Goal: Information Seeking & Learning: Learn about a topic

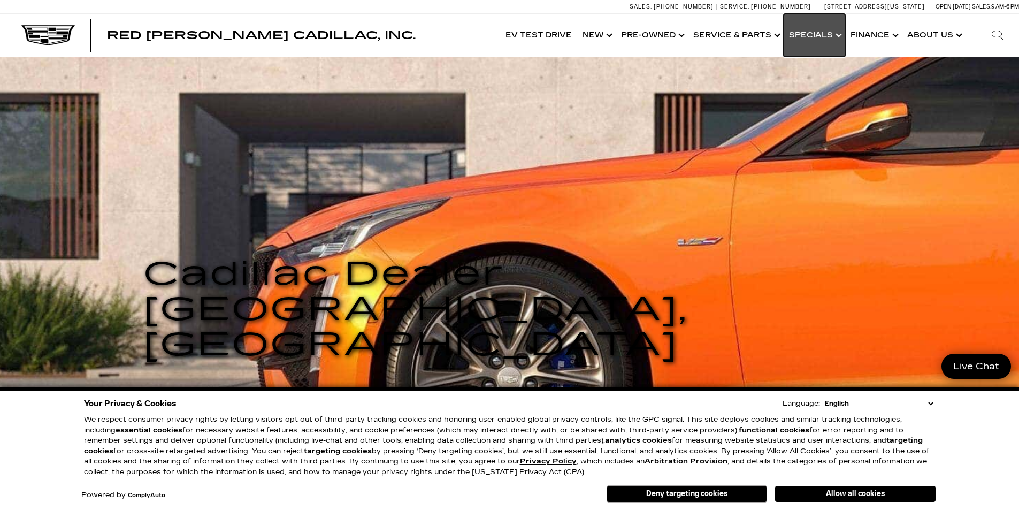
click at [839, 35] on link "Show Specials" at bounding box center [815, 35] width 62 height 43
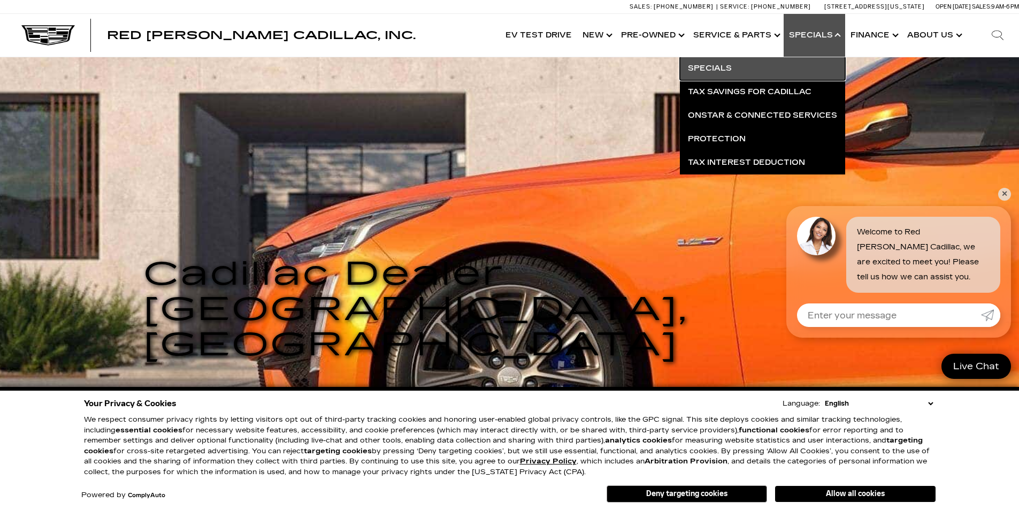
click at [715, 63] on link "Specials" at bounding box center [762, 69] width 165 height 24
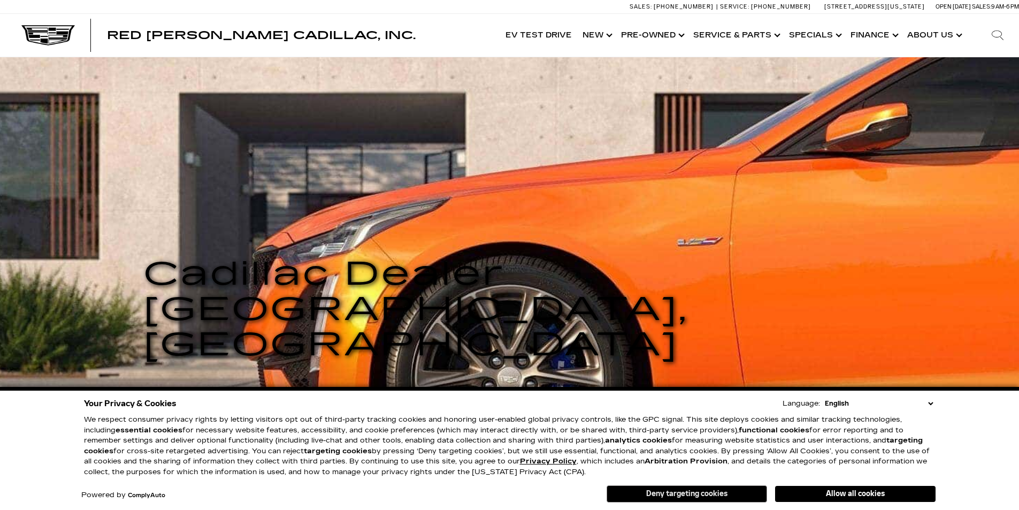
click at [713, 487] on button "Deny targeting cookies" at bounding box center [687, 493] width 160 height 17
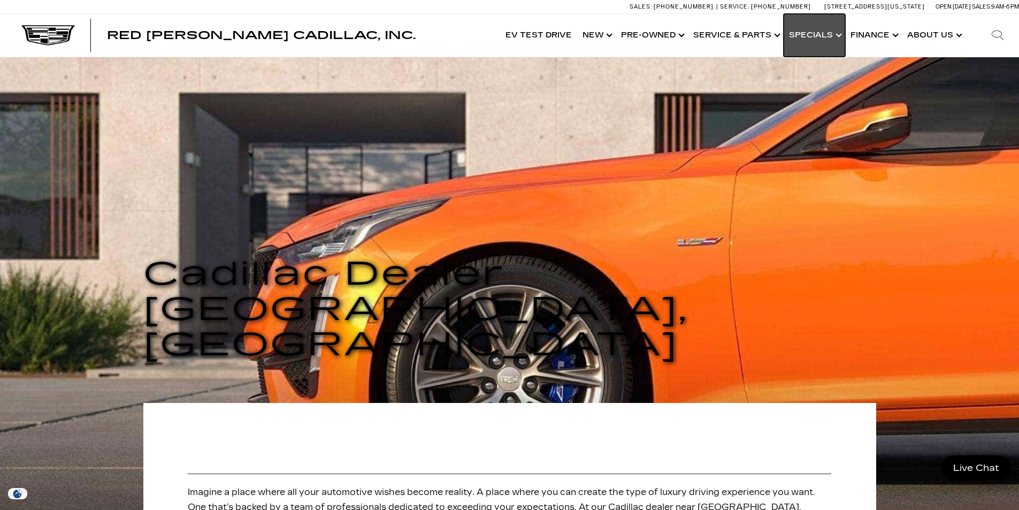
click at [840, 35] on link "Show Specials" at bounding box center [815, 35] width 62 height 43
